Goal: Task Accomplishment & Management: Use online tool/utility

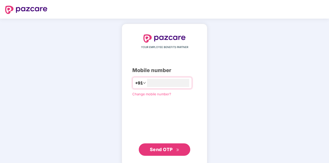
type input "**********"
click at [166, 144] on button "Send OTP" at bounding box center [165, 149] width 52 height 12
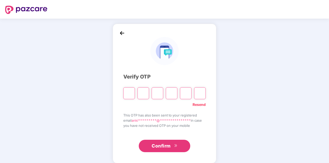
type input "*"
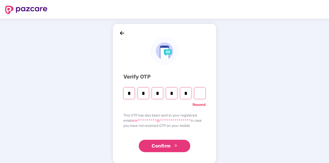
type input "*"
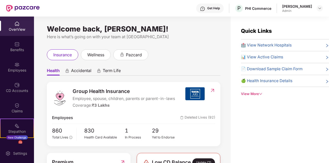
click at [207, 43] on div "Welcome back, [PERSON_NAME]! Here is what’s going on with your team at Pazcare …" at bounding box center [132, 93] width 197 height 152
click at [320, 8] on img at bounding box center [320, 8] width 4 height 4
click at [199, 41] on div "Welcome back, [PERSON_NAME]! Here is what’s going on with your team at Pazcare …" at bounding box center [132, 93] width 197 height 152
click at [15, 70] on div "Employees" at bounding box center [17, 70] width 34 height 5
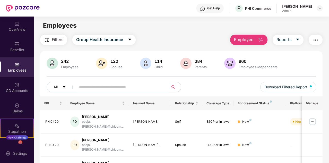
click at [316, 41] on img "button" at bounding box center [316, 40] width 6 height 6
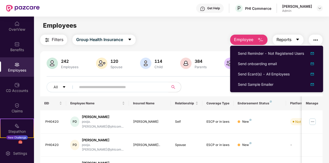
click at [297, 41] on icon "caret-down" at bounding box center [298, 39] width 4 height 4
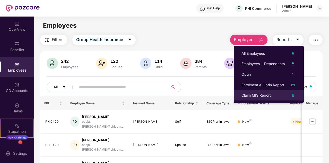
click at [293, 95] on img at bounding box center [293, 95] width 6 height 6
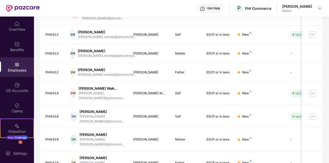
scroll to position [157, 0]
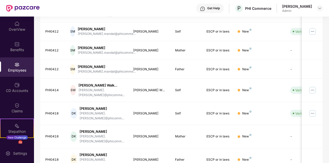
click at [19, 66] on div "Employees" at bounding box center [17, 66] width 34 height 19
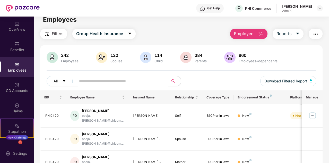
scroll to position [0, 0]
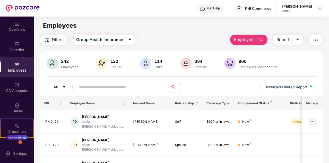
click at [154, 87] on input "text" at bounding box center [120, 87] width 83 height 8
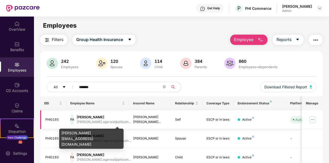
type input "*******"
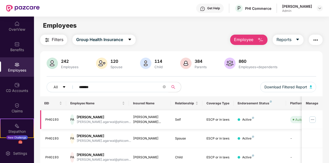
click at [117, 119] on div "[PERSON_NAME]" at bounding box center [104, 116] width 54 height 5
click at [91, 117] on div "[PERSON_NAME]" at bounding box center [104, 116] width 54 height 5
click at [74, 118] on div "PA" at bounding box center [72, 119] width 4 height 10
click at [92, 116] on div "[PERSON_NAME]" at bounding box center [104, 116] width 54 height 5
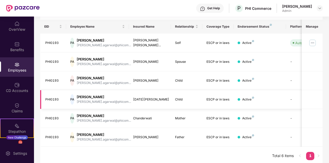
scroll to position [77, 0]
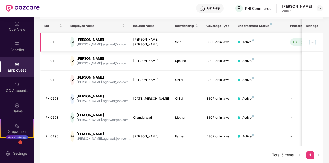
click at [114, 40] on div "[PERSON_NAME]" at bounding box center [104, 39] width 54 height 5
click at [315, 42] on img at bounding box center [313, 42] width 8 height 8
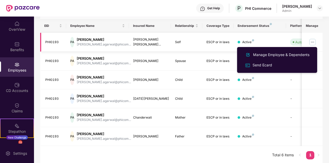
click at [190, 39] on td "Self" at bounding box center [186, 42] width 31 height 19
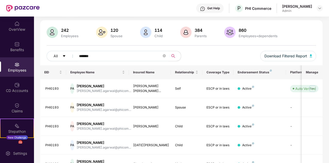
scroll to position [0, 0]
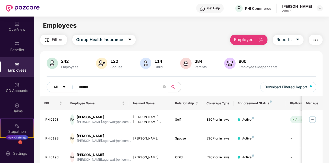
click at [318, 39] on img "button" at bounding box center [316, 40] width 6 height 6
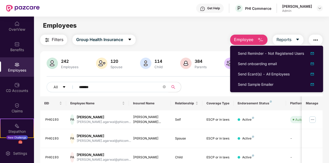
click at [185, 43] on div "Filters Group Health Insurance Employee Reports" at bounding box center [181, 40] width 283 height 10
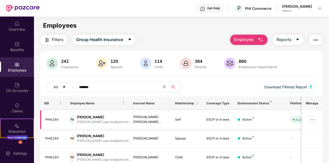
click at [112, 118] on div "[PERSON_NAME]" at bounding box center [104, 116] width 54 height 5
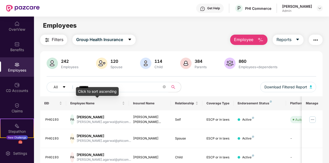
click at [113, 88] on div "Click to sort ascending" at bounding box center [97, 91] width 43 height 9
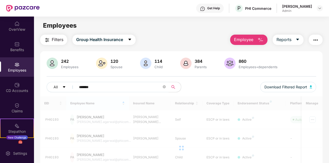
click at [121, 86] on input "*******" at bounding box center [120, 87] width 83 height 8
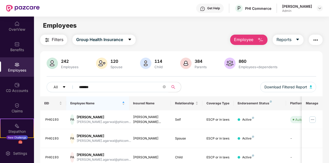
click at [102, 64] on img at bounding box center [101, 62] width 11 height 11
click at [141, 64] on img at bounding box center [145, 62] width 11 height 11
click at [188, 63] on img at bounding box center [185, 62] width 11 height 11
click at [129, 38] on icon "caret-down" at bounding box center [130, 39] width 4 height 4
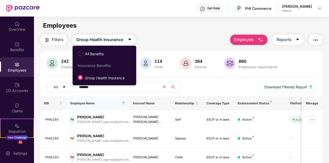
click at [167, 37] on div "Filters Group Health Insurance Employee Reports" at bounding box center [181, 40] width 283 height 10
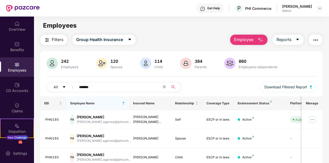
click at [13, 70] on div "Employees" at bounding box center [17, 70] width 34 height 5
click at [111, 86] on input "*******" at bounding box center [120, 87] width 83 height 8
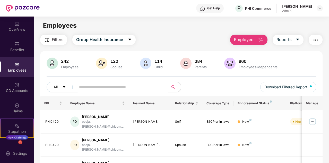
click at [11, 68] on div "Employees" at bounding box center [17, 70] width 34 height 5
click at [104, 87] on input "text" at bounding box center [120, 87] width 83 height 8
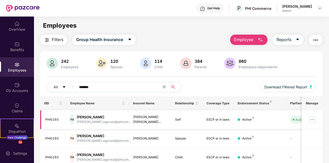
type input "*******"
click at [74, 119] on div "PA" at bounding box center [72, 119] width 4 height 10
click at [40, 120] on td "PHI0193" at bounding box center [53, 119] width 26 height 19
click at [124, 85] on input "*******" at bounding box center [120, 87] width 83 height 8
click at [173, 85] on icon "search" at bounding box center [173, 87] width 4 height 4
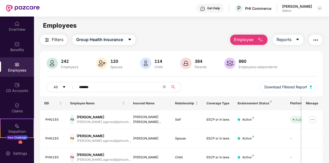
click at [173, 86] on icon "search" at bounding box center [173, 87] width 4 height 4
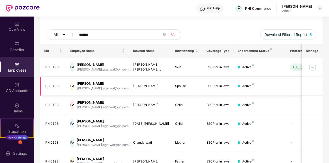
scroll to position [52, 0]
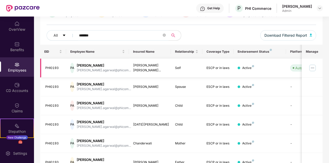
click at [314, 67] on img at bounding box center [313, 68] width 8 height 8
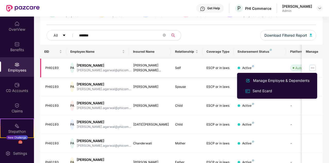
click at [53, 67] on div "PHI0193" at bounding box center [53, 67] width 17 height 5
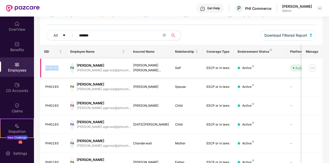
click at [53, 67] on div "PHI0193" at bounding box center [53, 67] width 17 height 5
click at [73, 67] on div "PA" at bounding box center [72, 68] width 4 height 10
click at [111, 67] on div "[PERSON_NAME]" at bounding box center [104, 65] width 54 height 5
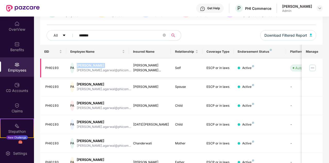
click at [111, 67] on div "[PERSON_NAME]" at bounding box center [104, 65] width 54 height 5
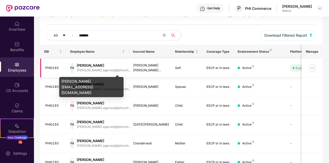
click at [109, 69] on div "[PERSON_NAME].agarwal@phicom..." at bounding box center [104, 70] width 54 height 5
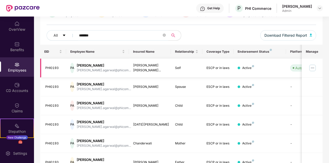
click at [312, 68] on img at bounding box center [313, 68] width 8 height 8
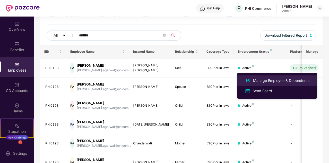
click at [274, 81] on div "Manage Employee & Dependents" at bounding box center [281, 81] width 59 height 6
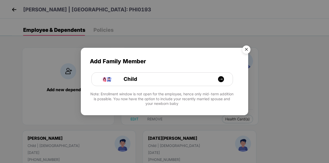
click at [250, 48] on img "Close" at bounding box center [247, 50] width 14 height 14
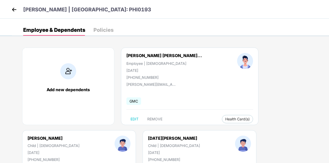
click at [103, 30] on div "Policies" at bounding box center [104, 29] width 20 height 5
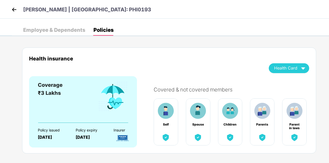
click at [58, 32] on div "Employee & Dependents" at bounding box center [54, 29] width 62 height 5
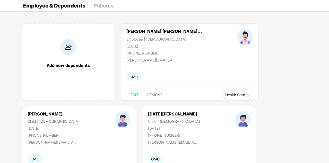
scroll to position [11, 0]
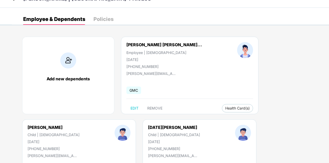
click at [237, 49] on img at bounding box center [245, 50] width 16 height 16
click at [237, 52] on img at bounding box center [245, 50] width 16 height 16
click at [133, 90] on span "GMC" at bounding box center [134, 89] width 15 height 7
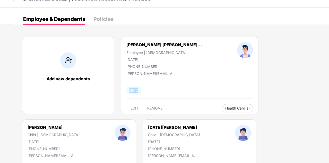
click at [133, 90] on span "GMC" at bounding box center [134, 89] width 15 height 7
click at [135, 91] on span "GMC" at bounding box center [134, 89] width 15 height 7
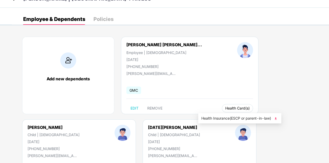
click at [226, 107] on span "Health Card(s)" at bounding box center [238, 108] width 24 height 3
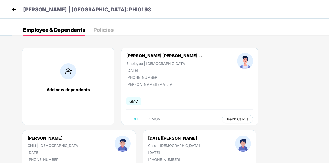
scroll to position [0, 0]
click at [102, 31] on div "Policies" at bounding box center [104, 29] width 20 height 5
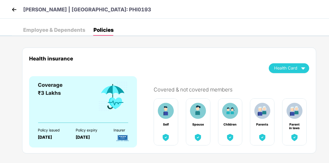
click at [61, 28] on div "Employee & Dependents" at bounding box center [54, 29] width 62 height 5
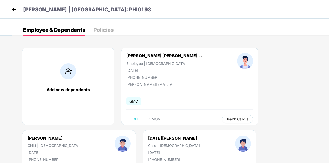
click at [237, 62] on img at bounding box center [245, 61] width 16 height 16
click at [237, 61] on img at bounding box center [245, 61] width 16 height 16
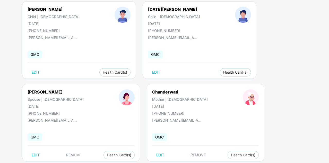
scroll to position [129, 0]
click at [243, 96] on img at bounding box center [251, 97] width 16 height 16
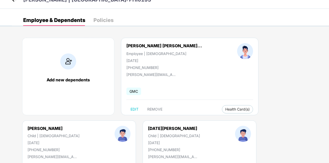
scroll to position [0, 0]
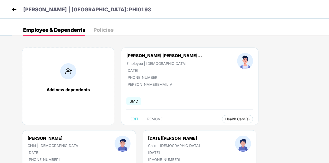
click at [68, 10] on p "Parveen Kumar Agarwal | EID: PHI0193" at bounding box center [87, 10] width 128 height 8
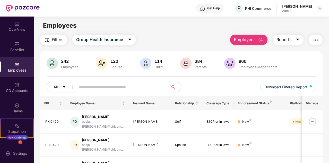
click at [295, 40] on button "Reports" at bounding box center [288, 40] width 31 height 10
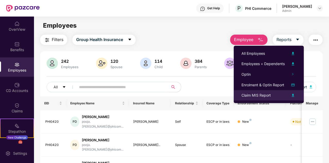
click at [251, 94] on div "Claim MIS Report" at bounding box center [256, 95] width 29 height 6
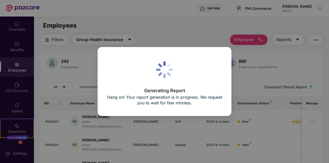
click at [194, 32] on div "Generating Report Hang on! Your report generation is in progress. We request yo…" at bounding box center [164, 81] width 329 height 163
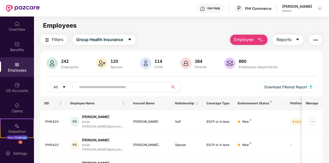
click at [315, 39] on img "button" at bounding box center [316, 40] width 6 height 6
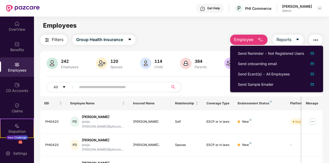
click at [164, 31] on main "Employees Filters Group Health Insurance Employee Reports 242 Employees 120 Spo…" at bounding box center [181, 98] width 295 height 163
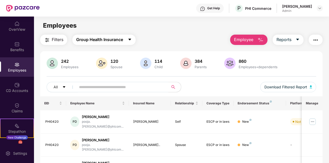
click at [111, 39] on span "Group Health Insurance" at bounding box center [99, 39] width 47 height 6
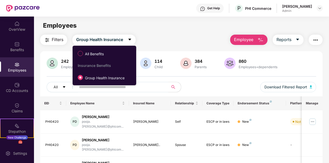
click at [112, 28] on div "Employees" at bounding box center [181, 26] width 295 height 10
